Goal: Task Accomplishment & Management: Use online tool/utility

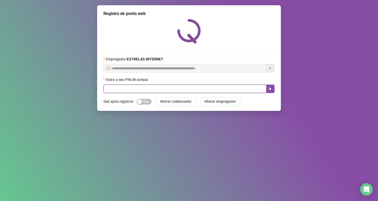
click at [177, 90] on input "text" at bounding box center [184, 89] width 163 height 8
type input "*****"
click at [270, 91] on icon "caret-right" at bounding box center [270, 89] width 4 height 4
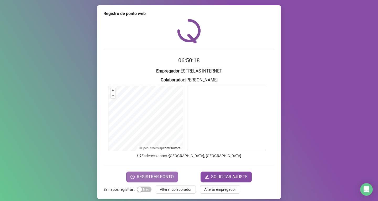
click at [153, 173] on button "REGISTRAR PONTO" at bounding box center [152, 177] width 52 height 11
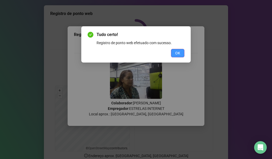
click at [177, 52] on span "OK" at bounding box center [177, 53] width 5 height 6
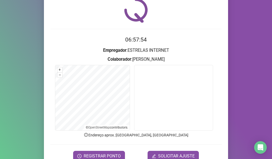
scroll to position [46, 0]
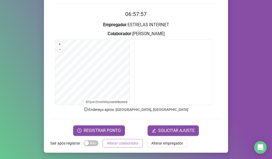
click at [116, 144] on span "Alterar colaborador" at bounding box center [123, 143] width 32 height 6
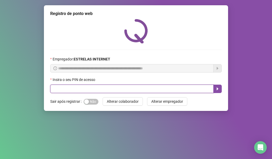
click at [89, 89] on input "text" at bounding box center [131, 89] width 163 height 8
type input "*****"
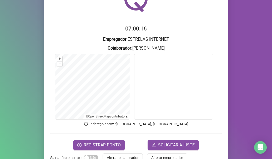
scroll to position [46, 0]
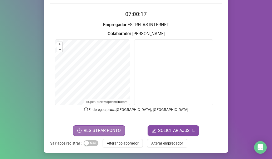
click at [95, 129] on span "REGISTRAR PONTO" at bounding box center [102, 130] width 37 height 6
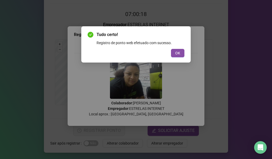
drag, startPoint x: 176, startPoint y: 50, endPoint x: 169, endPoint y: 58, distance: 11.2
click at [174, 54] on button "OK" at bounding box center [177, 53] width 13 height 8
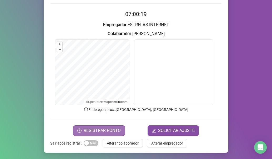
click at [99, 131] on span "REGISTRAR PONTO" at bounding box center [102, 130] width 37 height 6
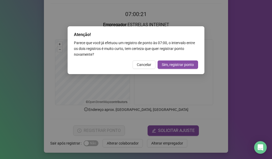
drag, startPoint x: 143, startPoint y: 62, endPoint x: 138, endPoint y: 64, distance: 5.4
click at [143, 62] on span "Cancelar" at bounding box center [144, 65] width 14 height 6
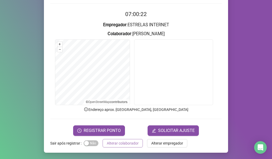
click at [116, 142] on span "Alterar colaborador" at bounding box center [123, 143] width 32 height 6
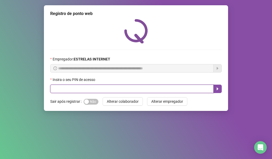
click at [116, 88] on input "text" at bounding box center [131, 89] width 163 height 8
type input "*****"
click at [217, 88] on icon "caret-right" at bounding box center [217, 89] width 4 height 4
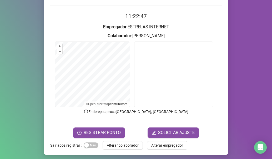
scroll to position [46, 0]
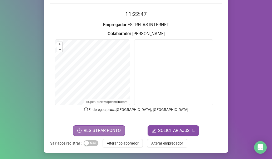
click at [112, 132] on span "REGISTRAR PONTO" at bounding box center [102, 130] width 37 height 6
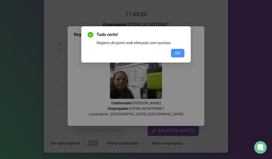
click at [180, 53] on button "OK" at bounding box center [177, 53] width 13 height 8
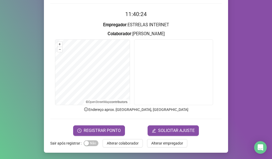
click at [116, 125] on form "11:40:24 Empregador : ESTRELAS INTERNET Colaborador : [PERSON_NAME] + – ⇧ › © O…" at bounding box center [135, 73] width 171 height 126
click at [109, 129] on span "REGISTRAR PONTO" at bounding box center [102, 130] width 37 height 6
